Goal: Task Accomplishment & Management: Manage account settings

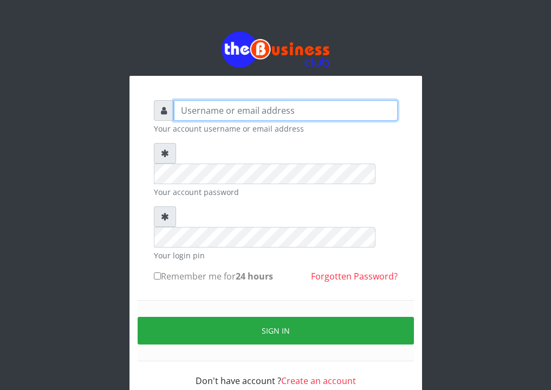
type input "[EMAIL_ADDRESS][DOMAIN_NAME]"
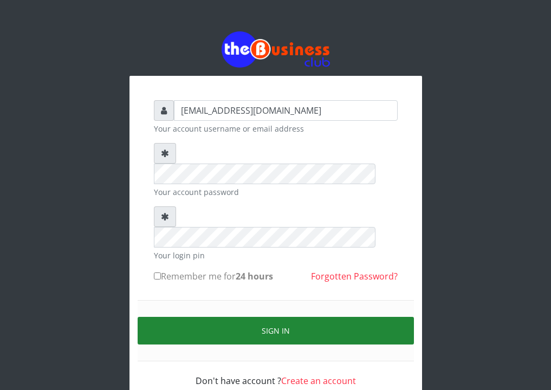
click at [246, 317] on button "Sign in" at bounding box center [275, 331] width 276 height 28
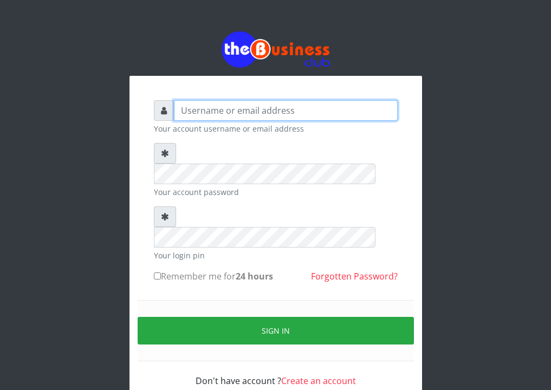
type input "[EMAIL_ADDRESS][DOMAIN_NAME]"
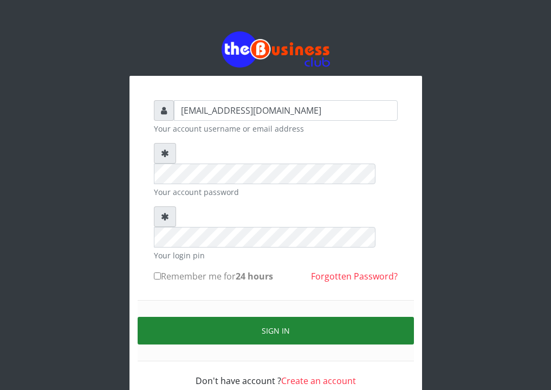
click at [292, 317] on button "Sign in" at bounding box center [275, 331] width 276 height 28
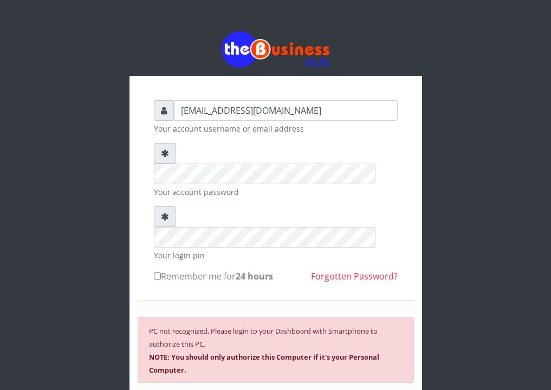
click at [337, 352] on b "NOTE: You should only authorize this Computer if it's your Personal Computer." at bounding box center [264, 363] width 230 height 23
